Goal: Transaction & Acquisition: Subscribe to service/newsletter

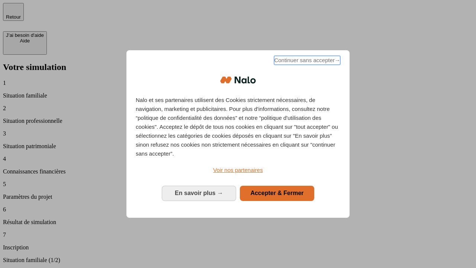
click at [307, 61] on span "Continuer sans accepter →" at bounding box center [307, 60] width 66 height 9
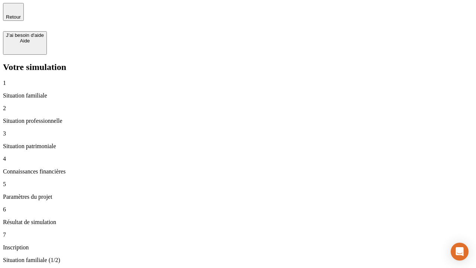
type input "30 000"
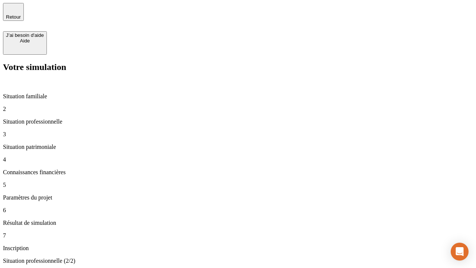
type input "40 000"
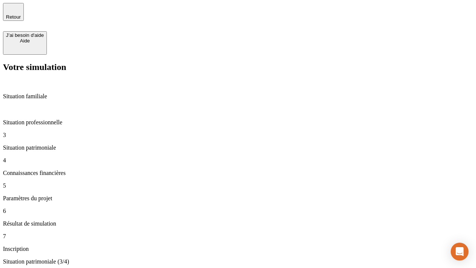
type input "1 100"
type input "20"
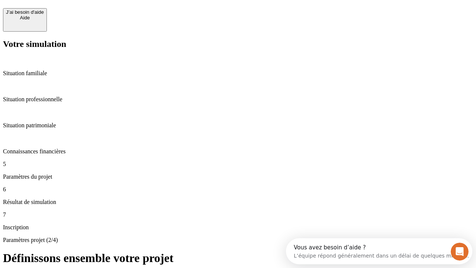
scroll to position [14, 0]
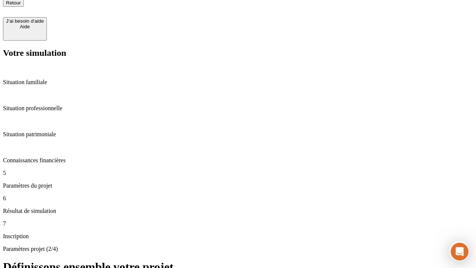
type input "40"
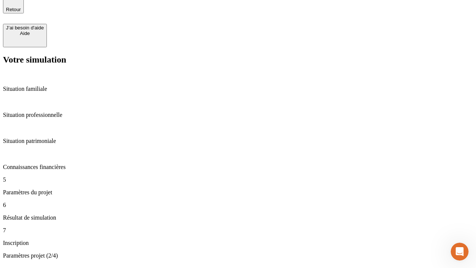
type input "50 000"
type input "640"
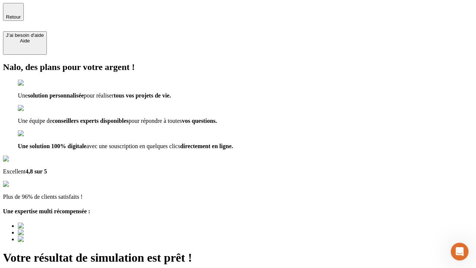
type input "[EMAIL_ADDRESS][DOMAIN_NAME]"
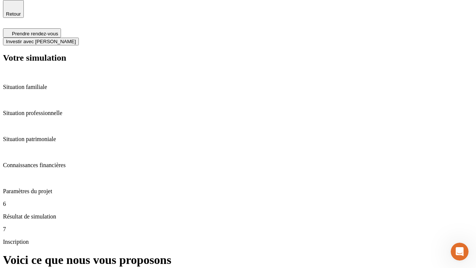
click at [76, 39] on span "Investir avec [PERSON_NAME]" at bounding box center [41, 42] width 70 height 6
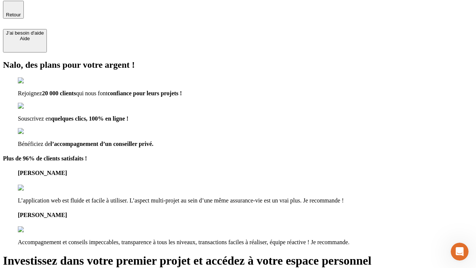
type input "abc"
